Goal: Find specific page/section: Find specific page/section

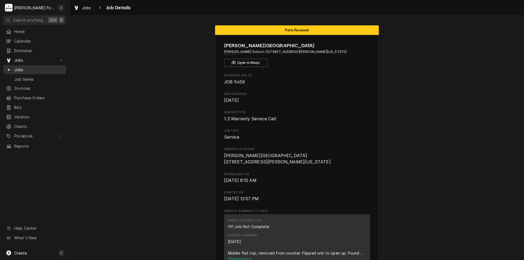
click at [46, 67] on span "Jobs" at bounding box center [38, 70] width 49 height 6
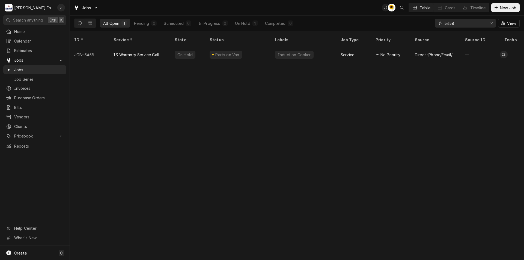
drag, startPoint x: 465, startPoint y: 24, endPoint x: 213, endPoint y: 30, distance: 252.6
click at [213, 30] on div "All Open 1 Pending 0 Scheduled 0 In Progress 0 On Hold 1 Completed 0 5458 View" at bounding box center [296, 23] width 445 height 15
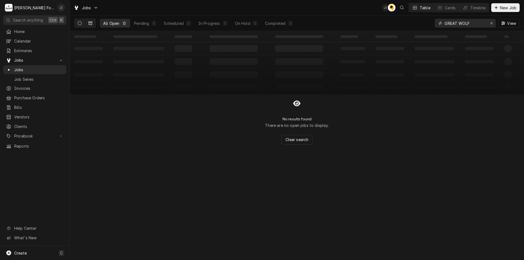
type input "GREAT WOLF"
click at [93, 22] on button "Dynamic Content Wrapper" at bounding box center [90, 23] width 10 height 9
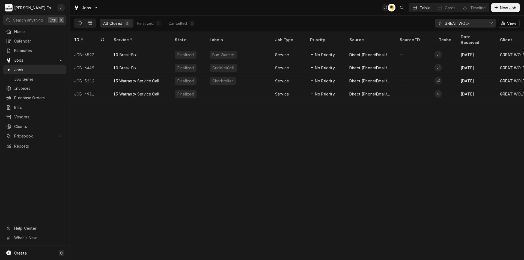
click at [81, 22] on button "Dynamic Content Wrapper" at bounding box center [80, 23] width 10 height 9
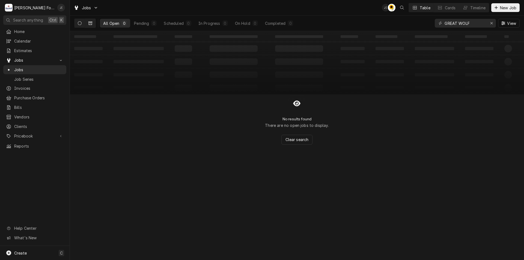
click at [89, 24] on icon "Dynamic Content Wrapper" at bounding box center [90, 23] width 4 height 3
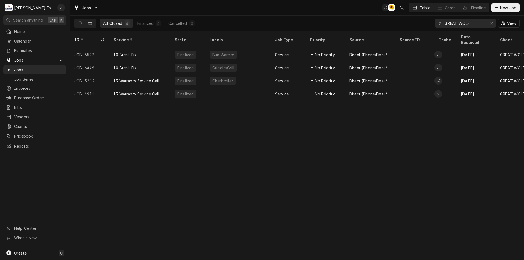
click at [212, 169] on div "ID Service State Labels Job Type Priority Source Source ID Techs Date Received …" at bounding box center [297, 145] width 454 height 229
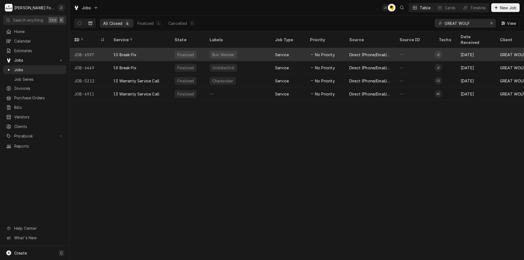
click at [341, 49] on div "No Priority" at bounding box center [325, 54] width 39 height 13
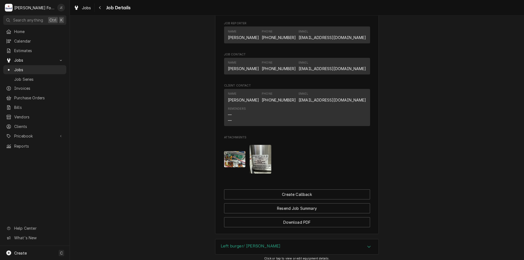
scroll to position [451, 0]
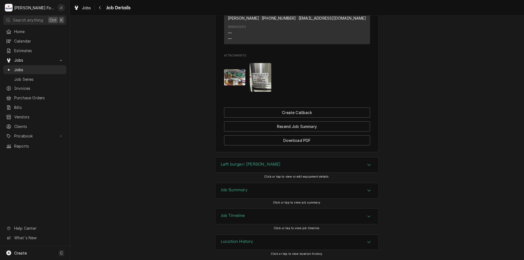
click at [242, 243] on h3 "Location History" at bounding box center [237, 241] width 32 height 5
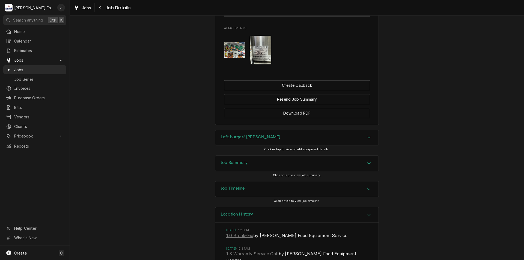
scroll to position [507, 0]
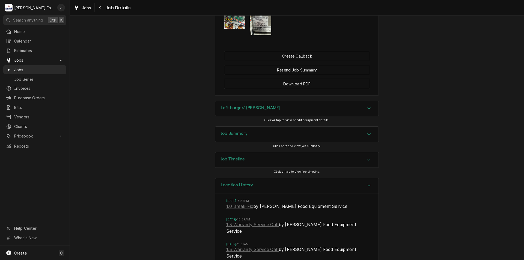
click at [232, 158] on h3 "Job Timeline" at bounding box center [233, 159] width 24 height 5
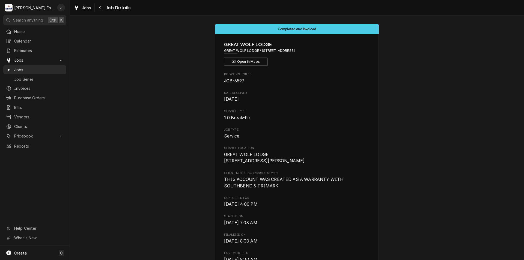
scroll to position [0, 0]
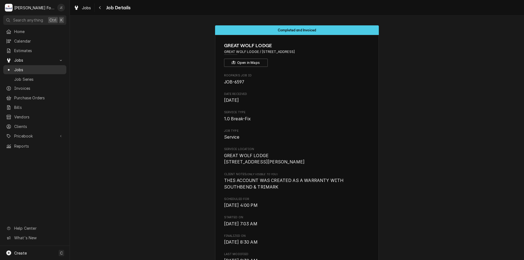
click at [32, 70] on div "Jobs" at bounding box center [34, 69] width 61 height 7
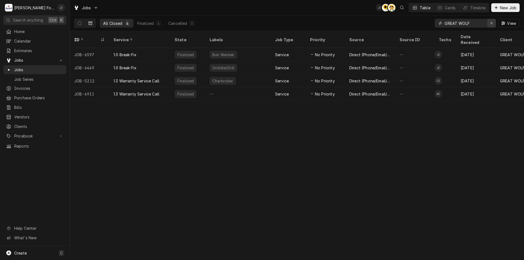
click at [490, 21] on icon "Erase input" at bounding box center [491, 23] width 3 height 4
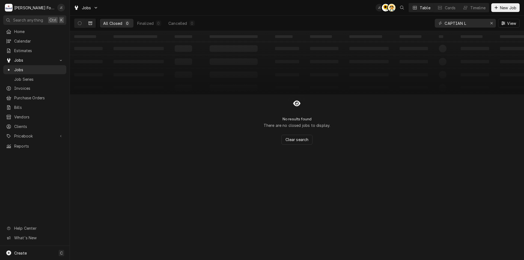
click at [89, 23] on icon "Dynamic Content Wrapper" at bounding box center [90, 23] width 4 height 4
click at [79, 25] on icon "Dynamic Content Wrapper" at bounding box center [80, 23] width 4 height 4
click at [90, 25] on icon "Dynamic Content Wrapper" at bounding box center [90, 23] width 4 height 3
click at [469, 22] on input "CAPTIAN L" at bounding box center [465, 23] width 41 height 9
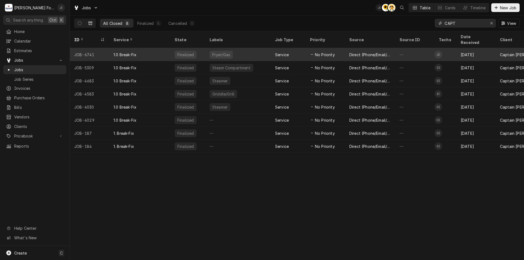
type input "CAPT"
click at [415, 53] on div "—" at bounding box center [414, 54] width 39 height 13
